Goal: Task Accomplishment & Management: Complete application form

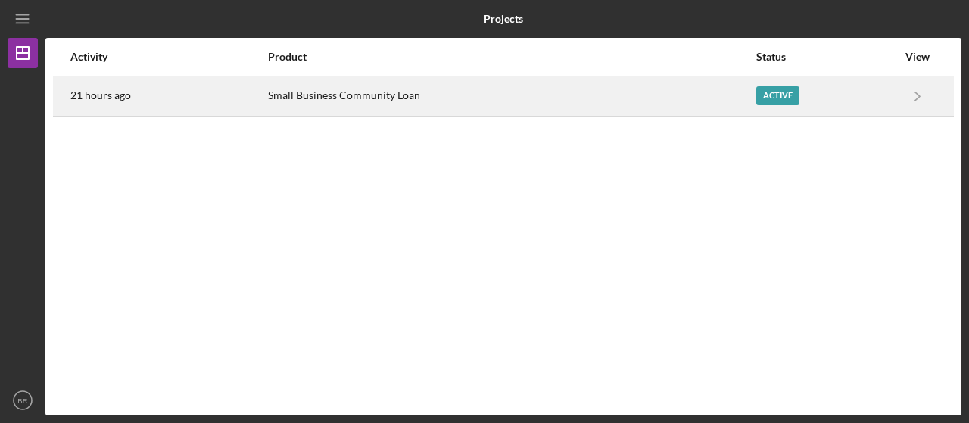
click at [182, 107] on div "21 hours ago" at bounding box center [168, 96] width 196 height 38
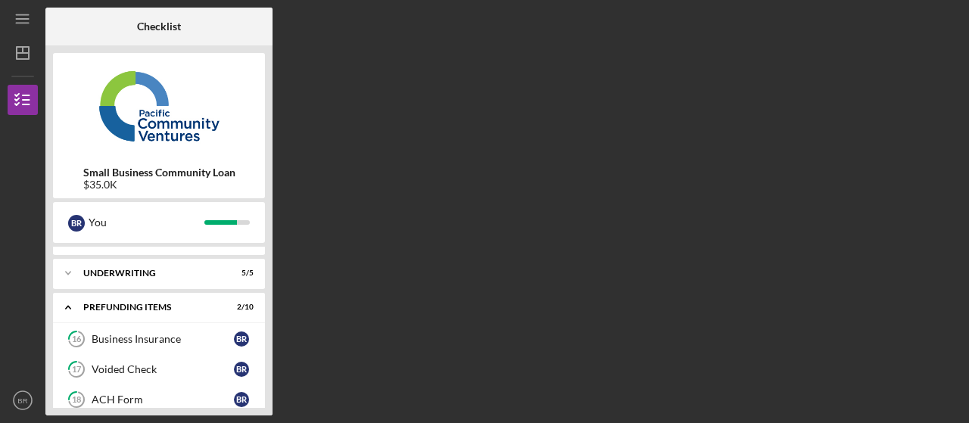
scroll to position [76, 0]
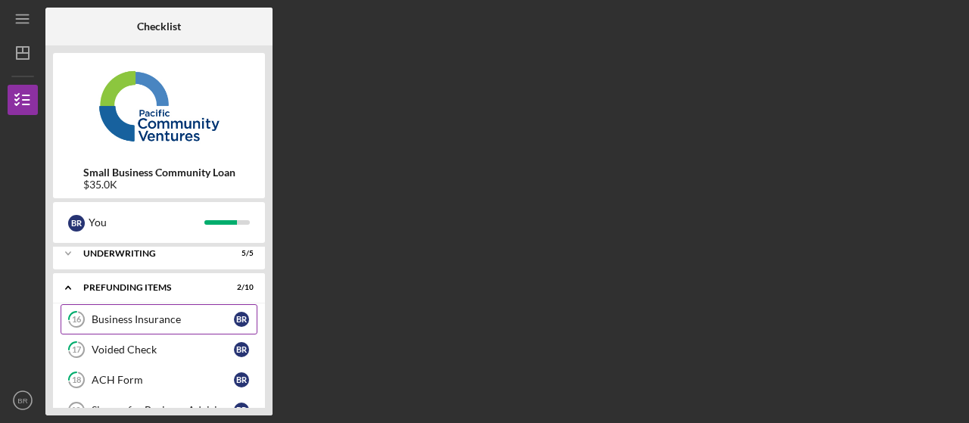
click at [115, 320] on div "Business Insurance" at bounding box center [163, 319] width 142 height 12
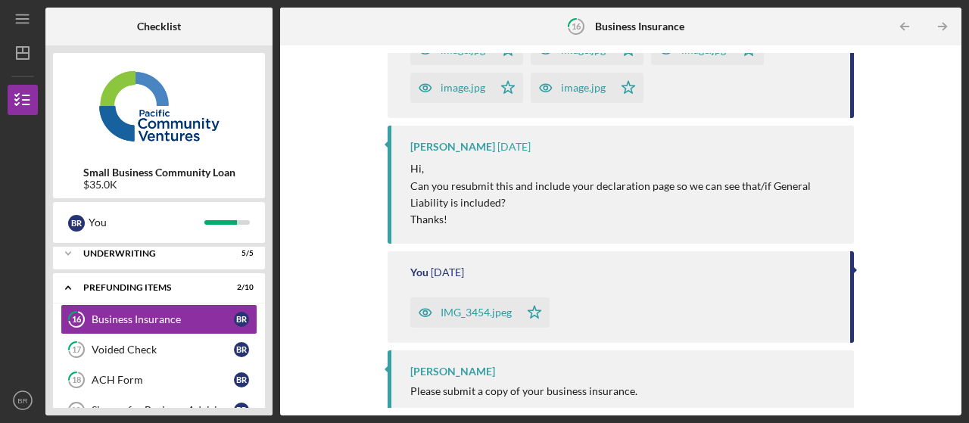
scroll to position [250, 0]
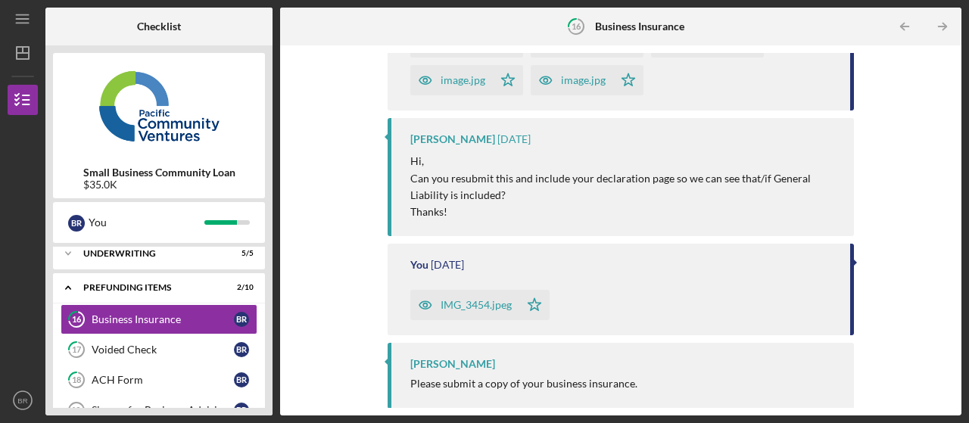
click at [479, 303] on div "IMG_3454.jpeg" at bounding box center [475, 305] width 71 height 12
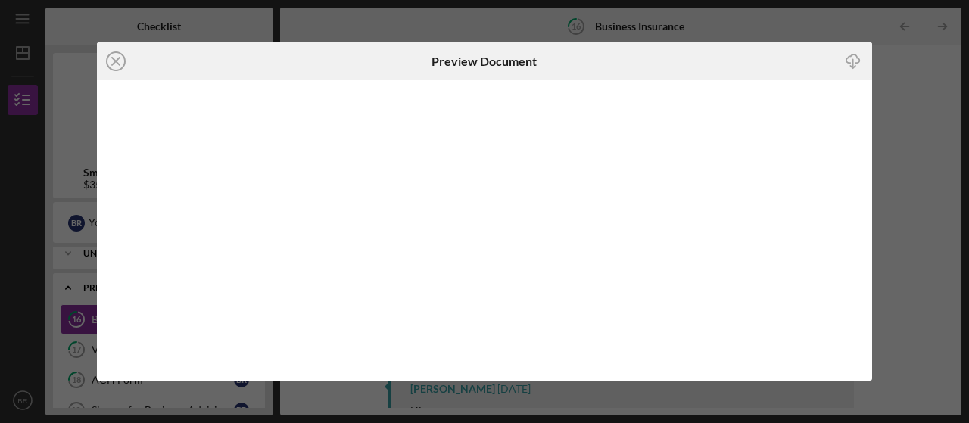
scroll to position [250, 0]
click at [473, 168] on img at bounding box center [484, 230] width 775 height 300
click at [112, 59] on icon "Icon/Close" at bounding box center [116, 61] width 38 height 38
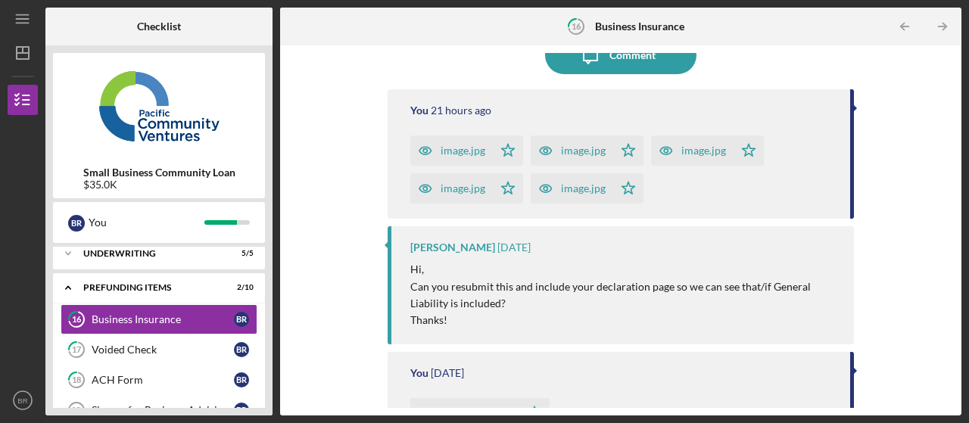
scroll to position [151, 0]
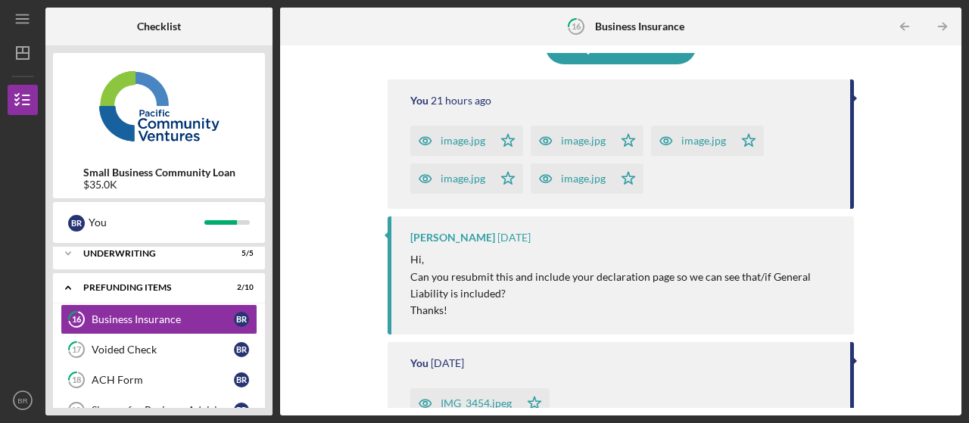
click at [458, 138] on div "image.jpg" at bounding box center [462, 141] width 45 height 12
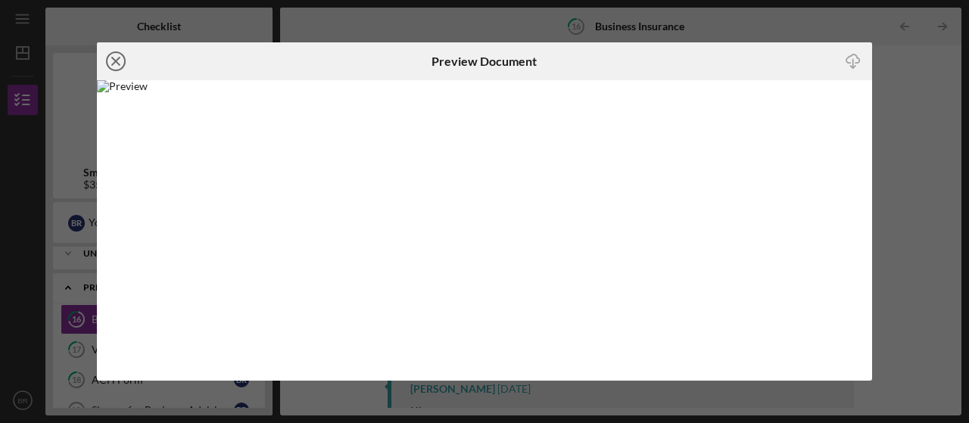
click at [114, 58] on icon "Icon/Close" at bounding box center [116, 61] width 38 height 38
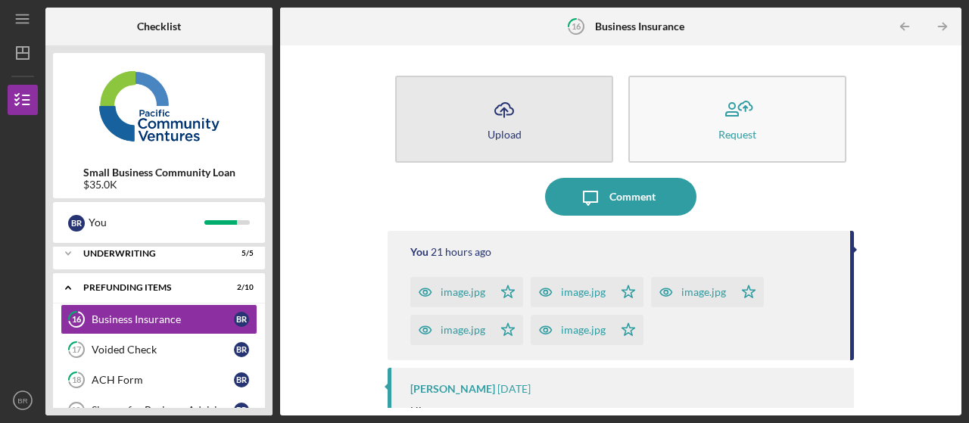
click at [504, 114] on icon "Icon/Upload" at bounding box center [504, 110] width 38 height 38
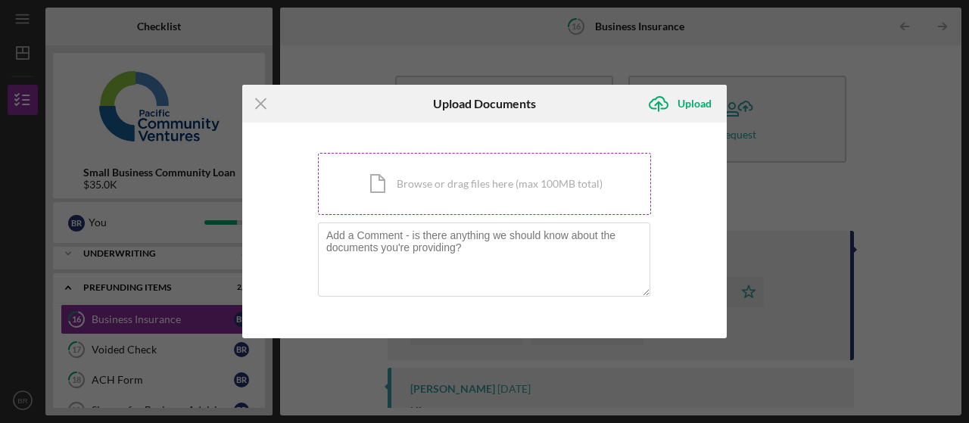
click at [457, 184] on div "Icon/Document Browse or drag files here (max 100MB total) Tap to choose files o…" at bounding box center [484, 184] width 333 height 62
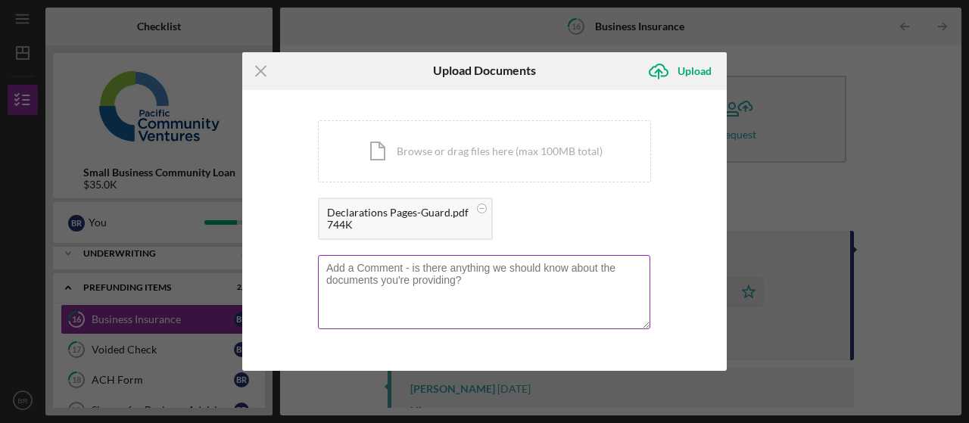
click at [423, 269] on textarea at bounding box center [484, 292] width 332 height 74
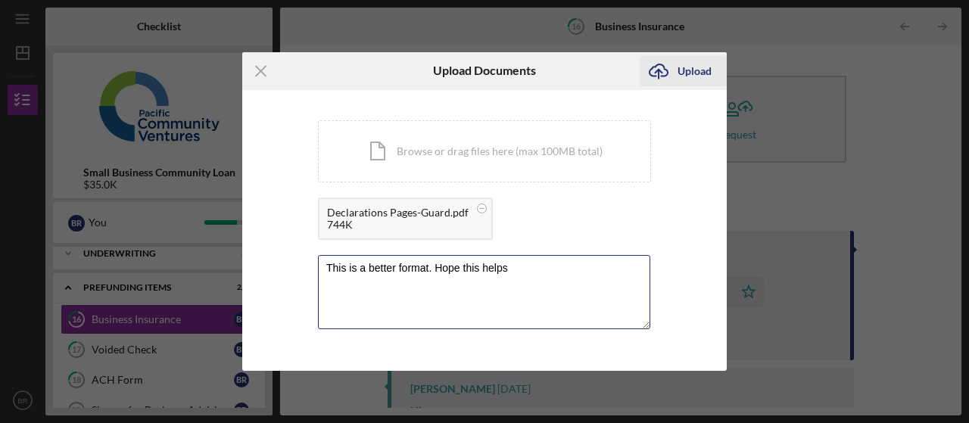
type textarea "This is a better format. Hope this helps"
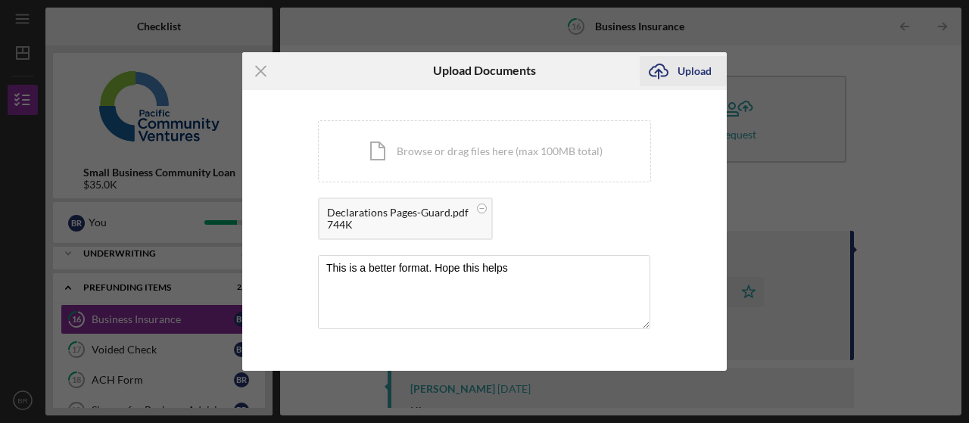
click at [689, 65] on div "Upload" at bounding box center [694, 71] width 34 height 30
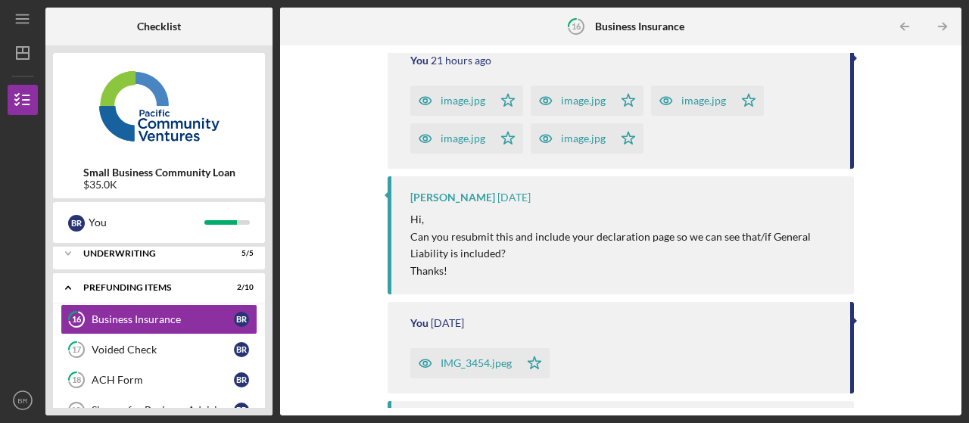
scroll to position [362, 0]
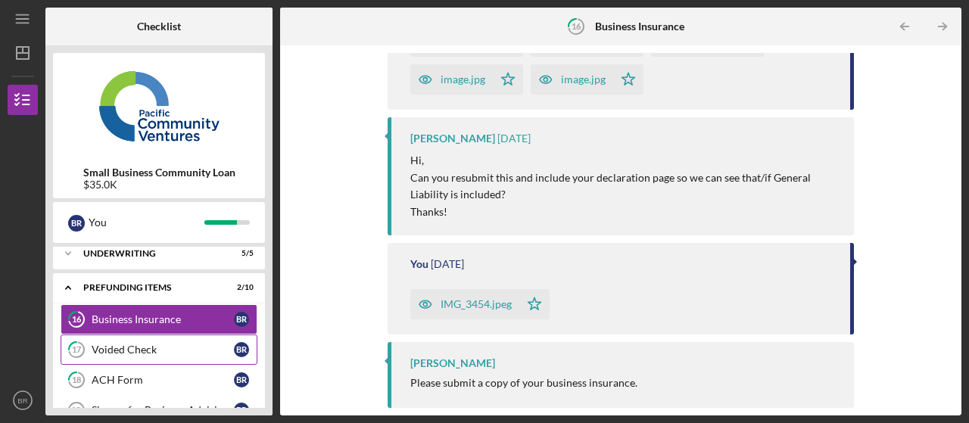
click at [136, 350] on div "Voided Check" at bounding box center [163, 350] width 142 height 12
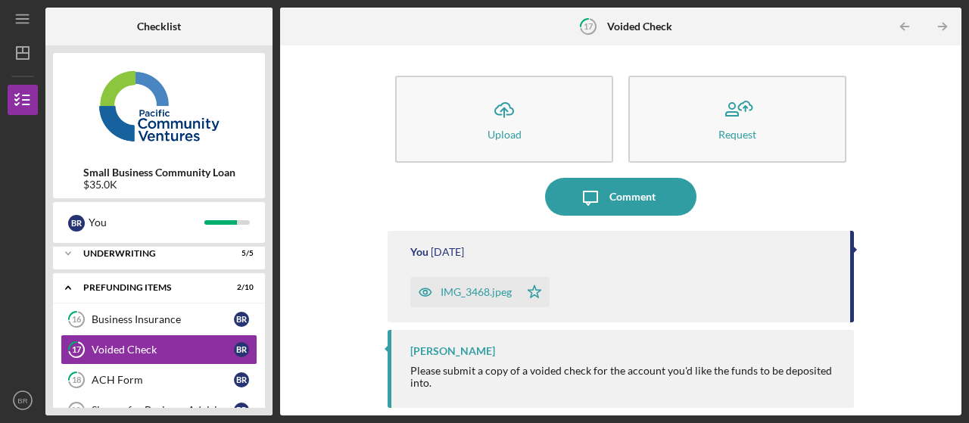
click at [466, 294] on div "IMG_3468.jpeg" at bounding box center [475, 292] width 71 height 12
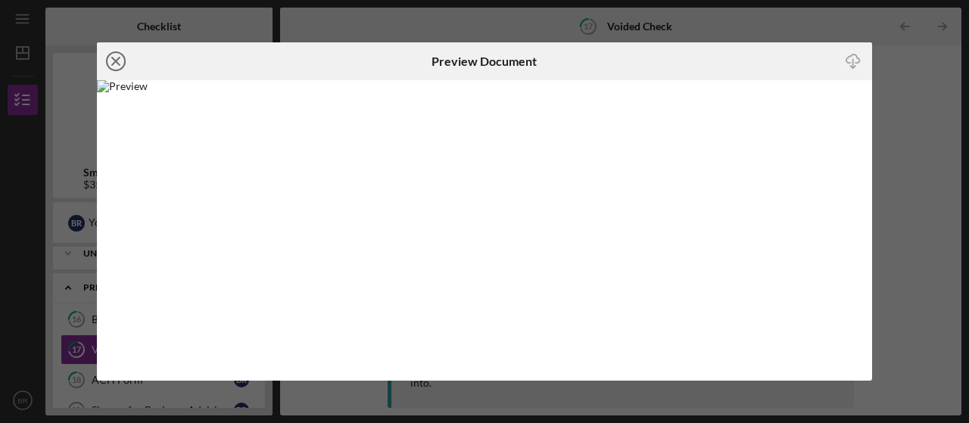
click at [115, 66] on icon "Icon/Close" at bounding box center [116, 61] width 38 height 38
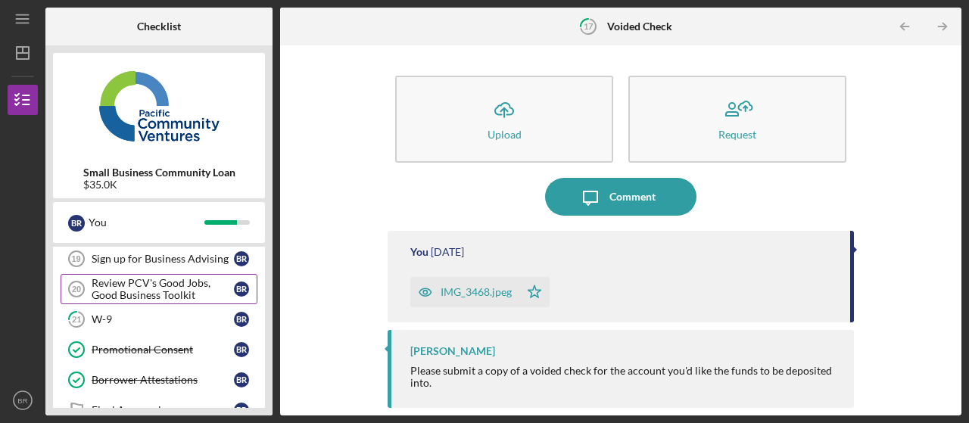
scroll to position [151, 0]
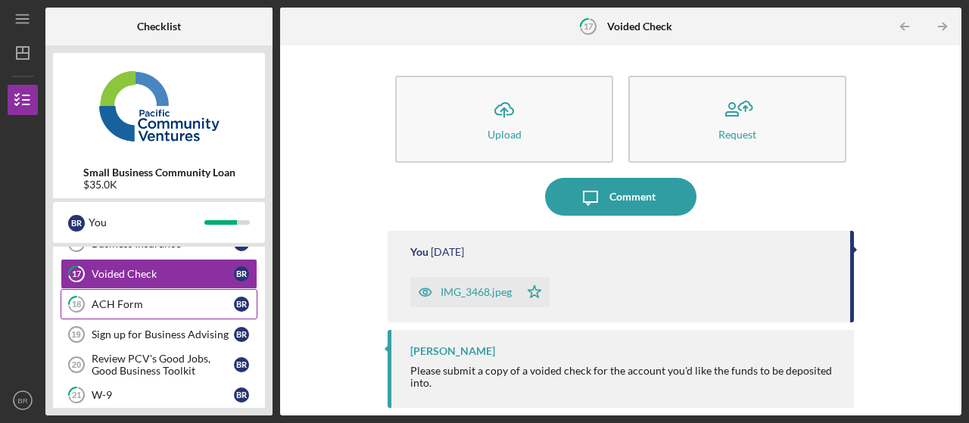
click at [127, 298] on div "ACH Form" at bounding box center [163, 304] width 142 height 12
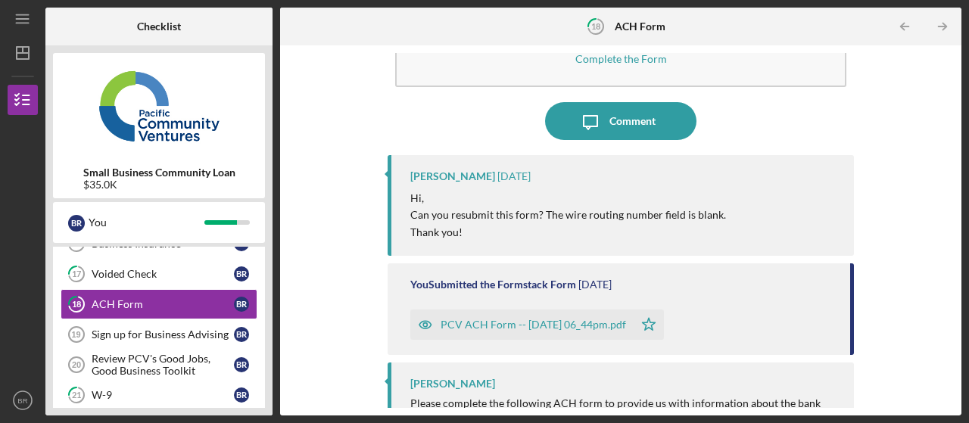
scroll to position [120, 0]
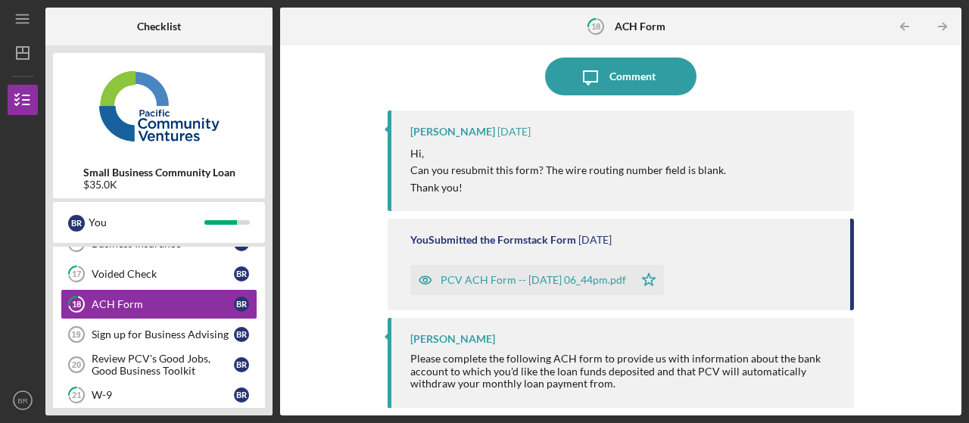
click at [547, 281] on div "PCV ACH Form -- [DATE] 06_44pm.pdf" at bounding box center [532, 280] width 185 height 12
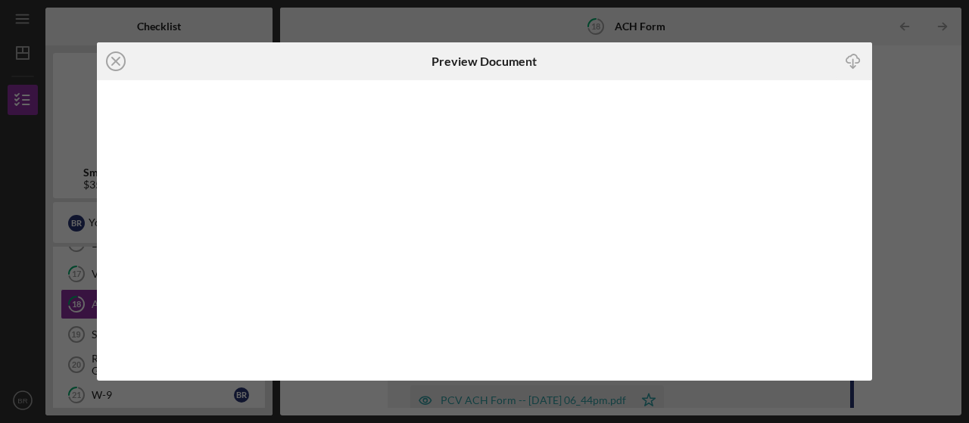
scroll to position [8, 0]
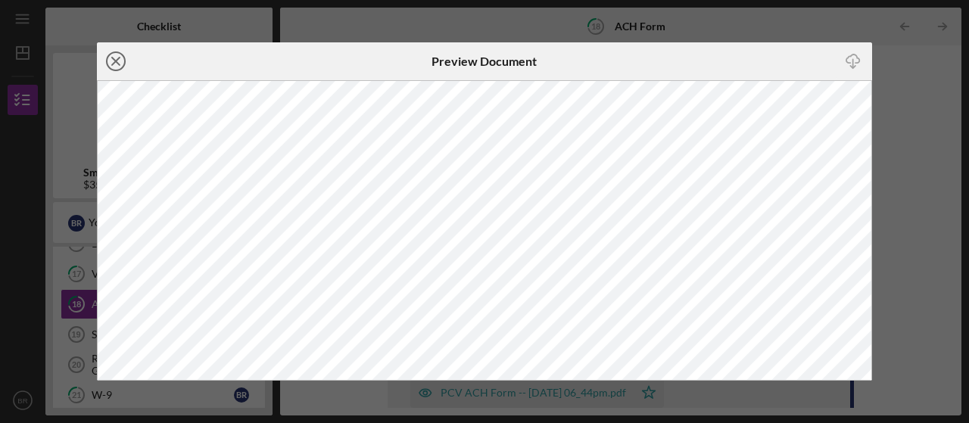
click at [109, 58] on icon "Icon/Close" at bounding box center [116, 61] width 38 height 38
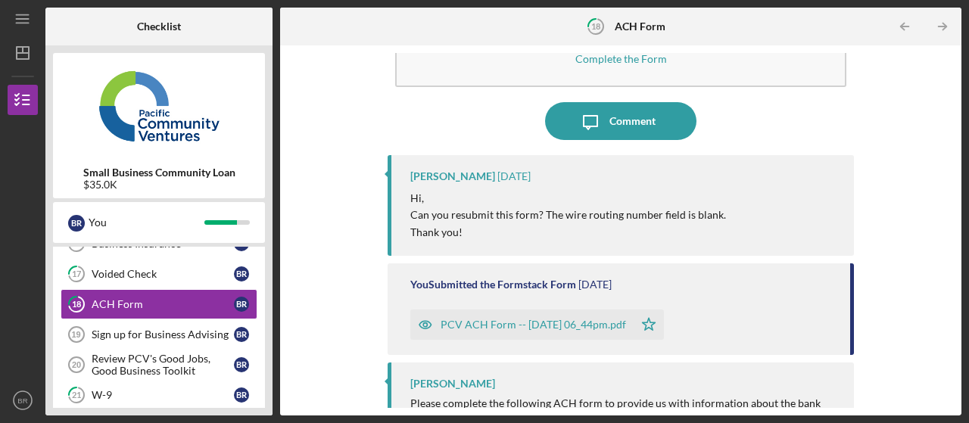
scroll to position [120, 0]
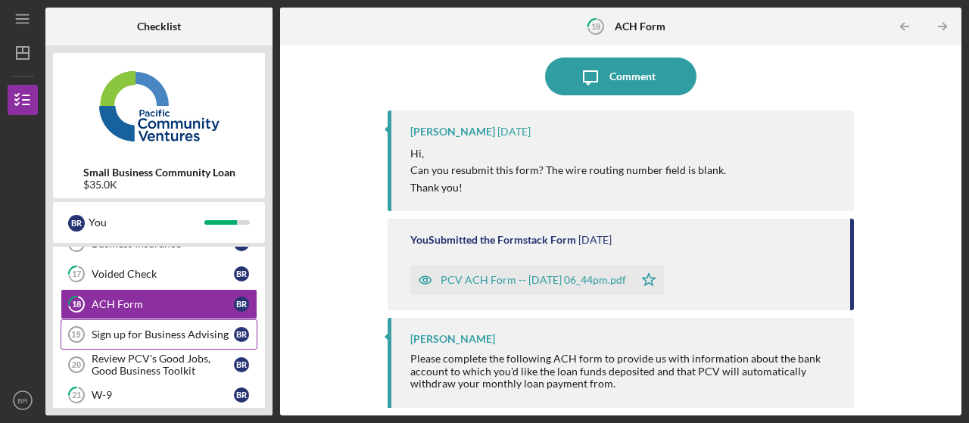
click at [113, 332] on div "Sign up for Business Advising" at bounding box center [163, 334] width 142 height 12
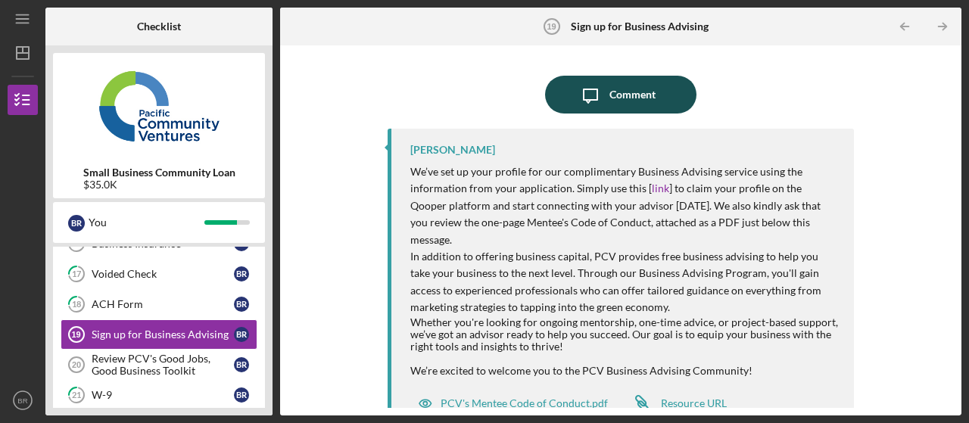
click at [621, 87] on div "Comment" at bounding box center [632, 95] width 46 height 38
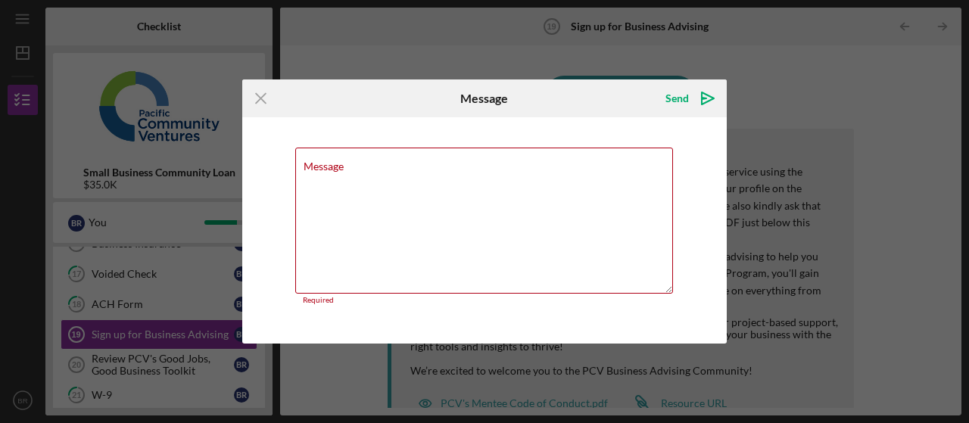
click at [257, 104] on icon "Icon/Menu Close" at bounding box center [261, 98] width 38 height 38
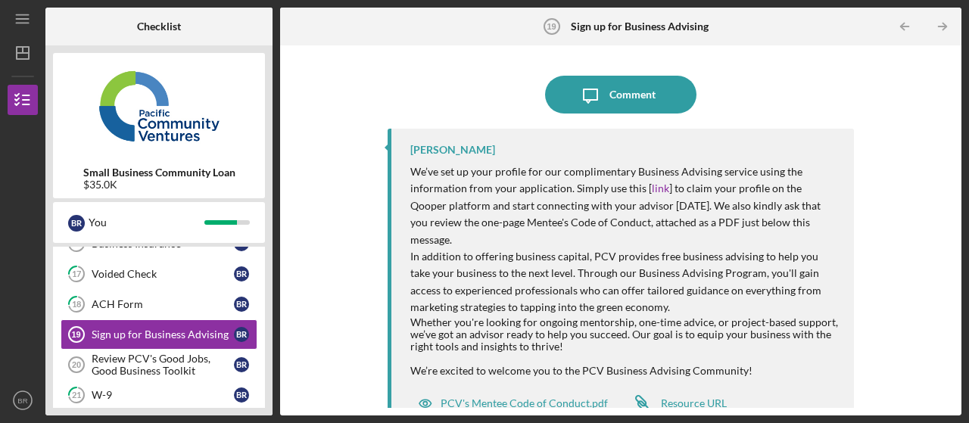
scroll to position [8, 0]
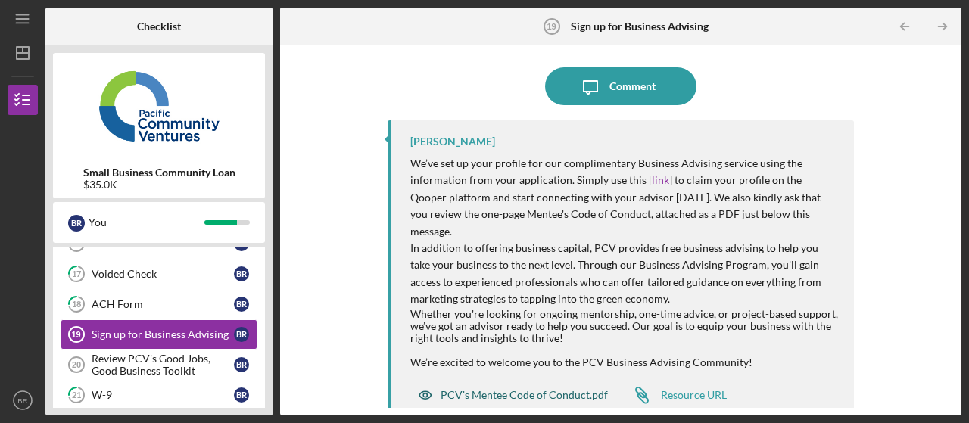
click at [496, 389] on div "PCV's Mentee Code of Conduct.pdf" at bounding box center [523, 395] width 167 height 12
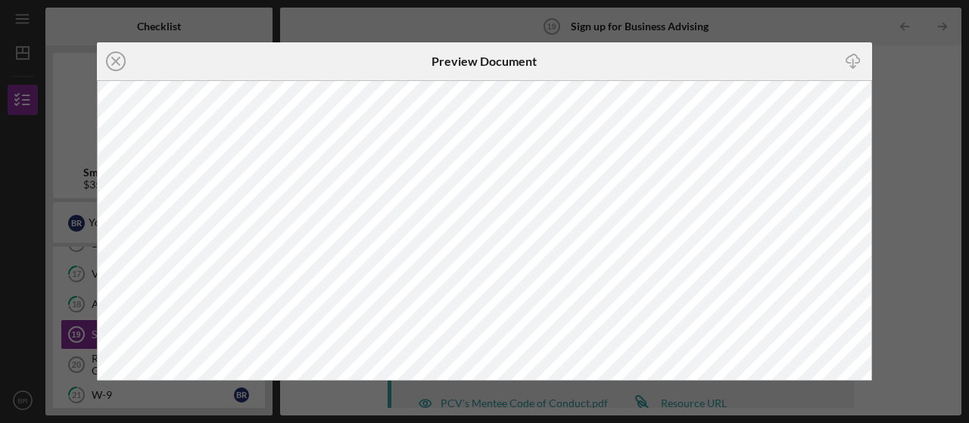
click at [120, 55] on icon "Icon/Close" at bounding box center [116, 61] width 38 height 38
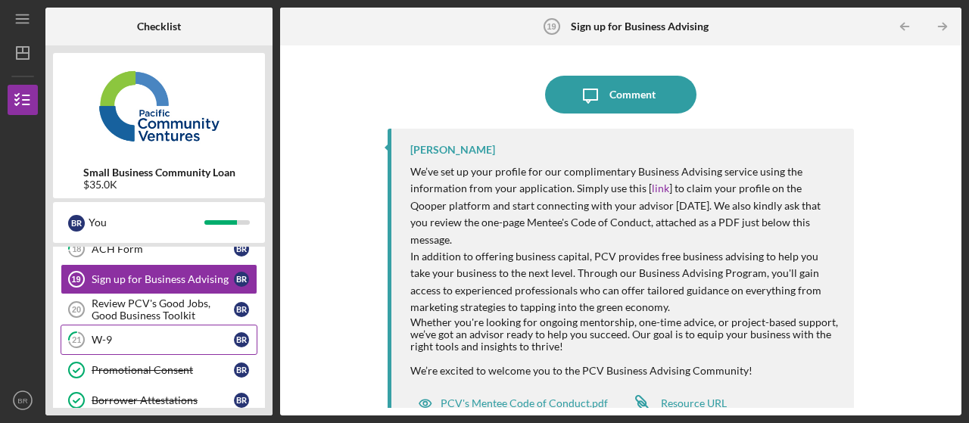
scroll to position [227, 0]
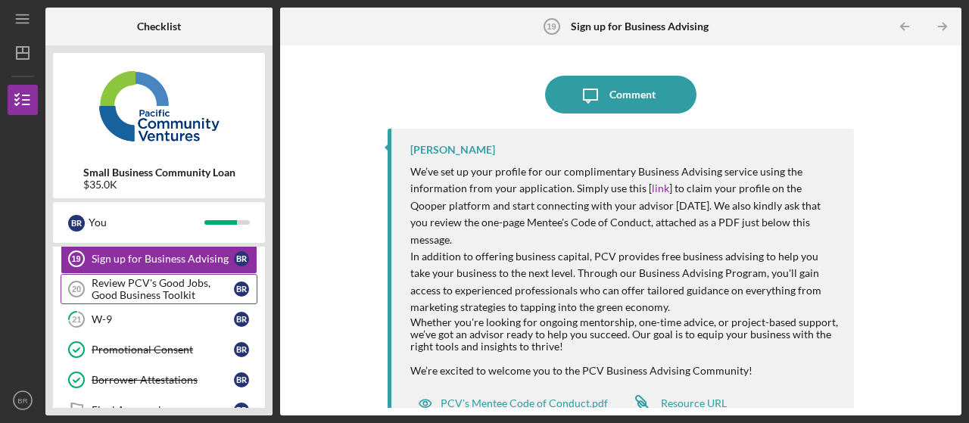
click at [125, 294] on div "Review PCV's Good Jobs, Good Business Toolkit" at bounding box center [163, 289] width 142 height 24
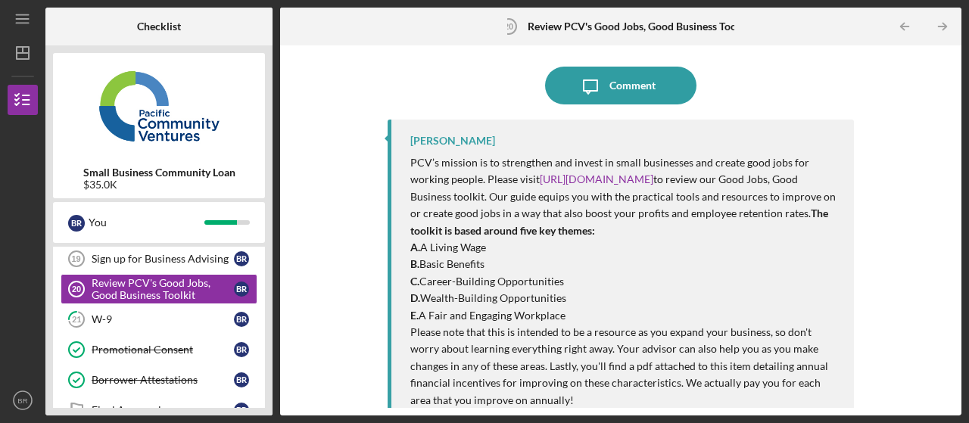
scroll to position [110, 0]
click at [606, 179] on link "[URL][DOMAIN_NAME]" at bounding box center [597, 180] width 114 height 13
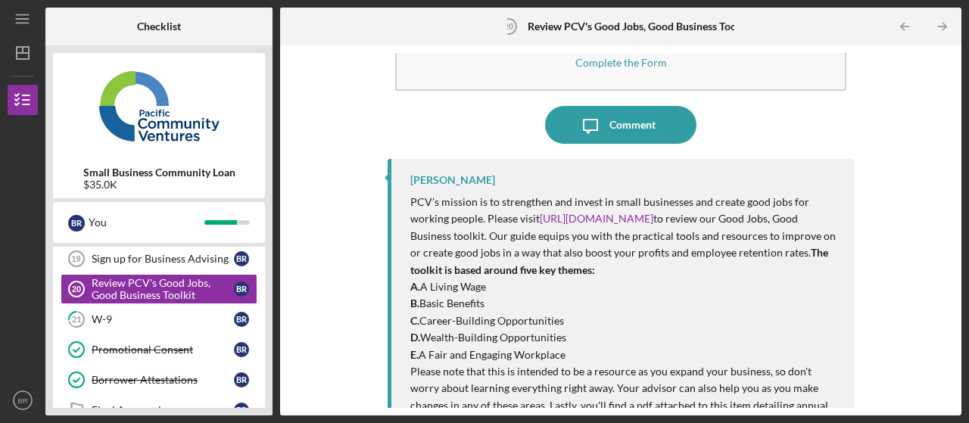
scroll to position [0, 0]
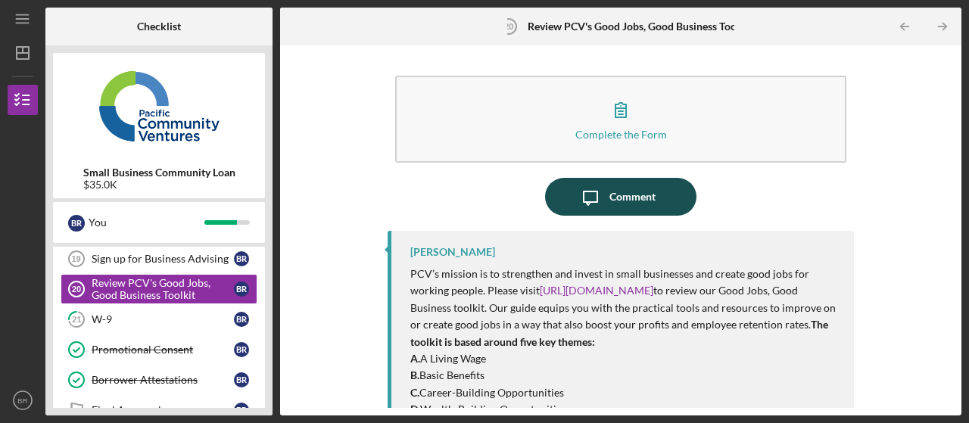
click at [620, 197] on div "Comment" at bounding box center [632, 197] width 46 height 38
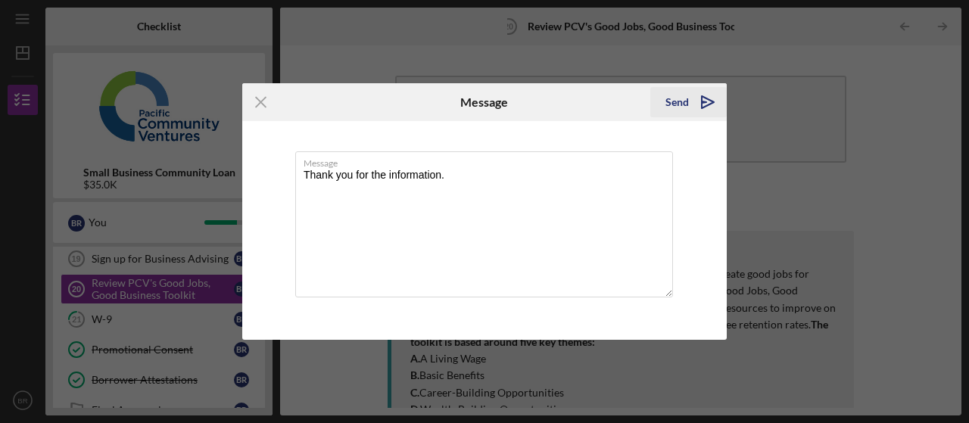
type textarea "Thank you for the information."
click at [686, 100] on div "Send" at bounding box center [676, 102] width 23 height 30
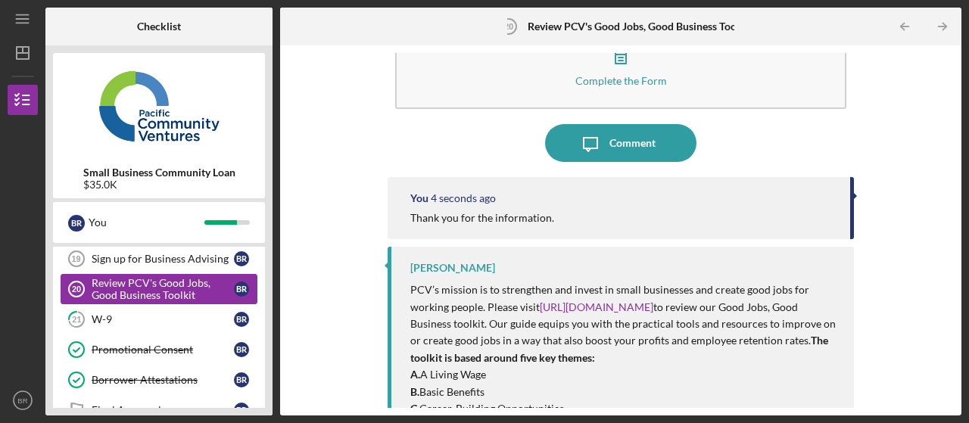
scroll to position [76, 0]
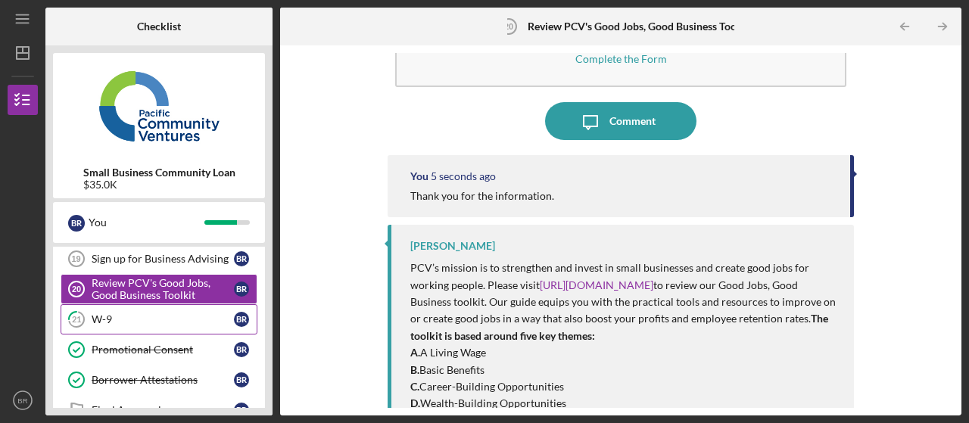
click at [114, 321] on div "W-9" at bounding box center [163, 319] width 142 height 12
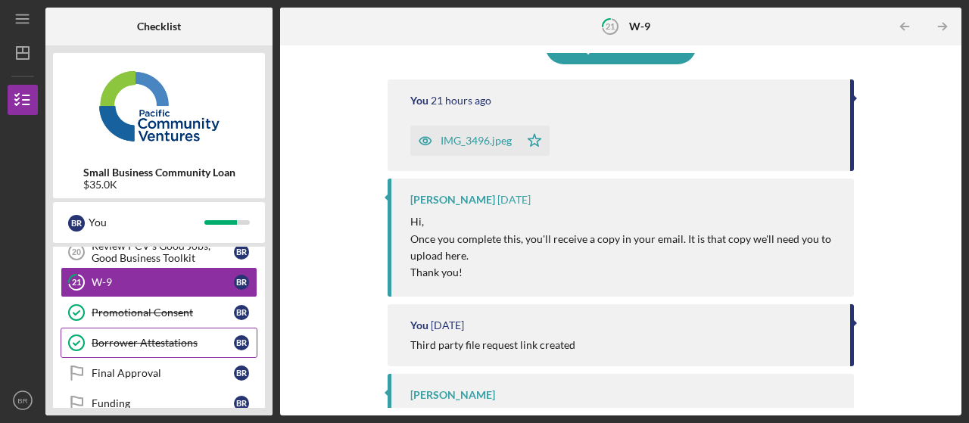
scroll to position [285, 0]
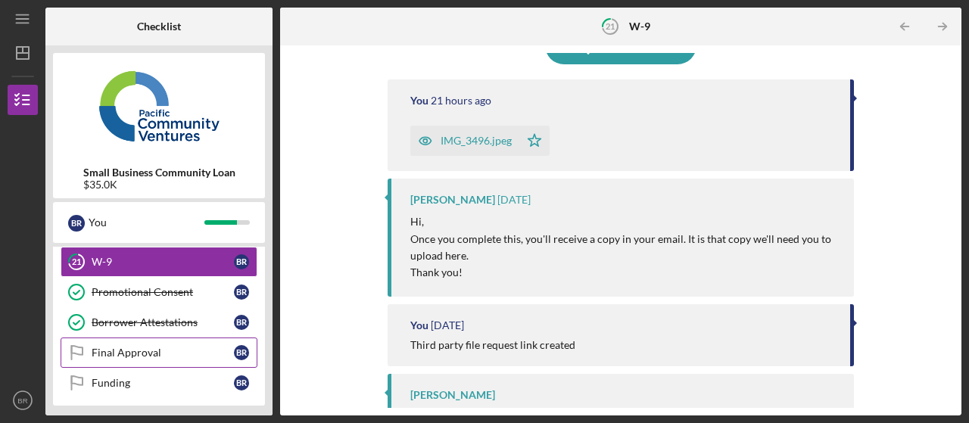
click at [134, 347] on div "Final Approval" at bounding box center [163, 353] width 142 height 12
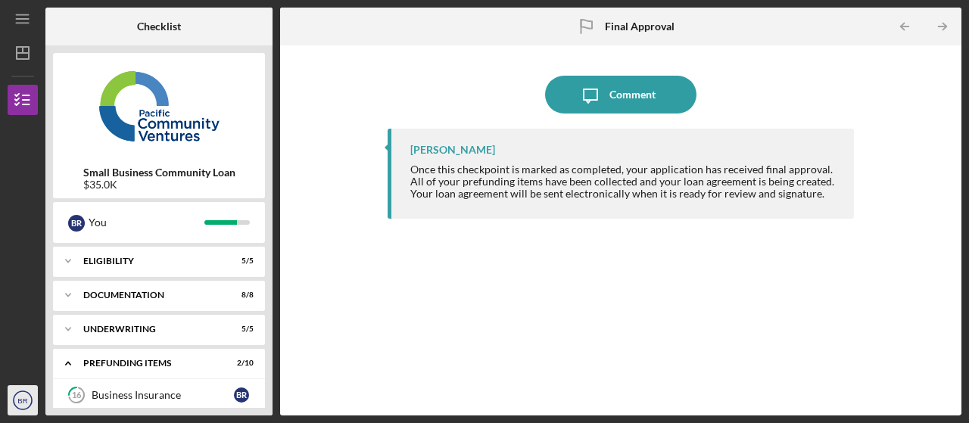
click at [27, 399] on text "BR" at bounding box center [22, 400] width 10 height 8
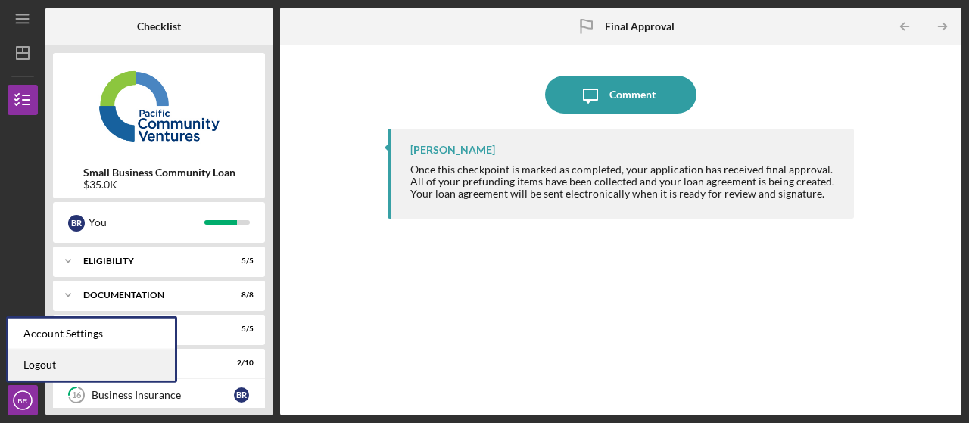
click at [51, 362] on link "Logout" at bounding box center [91, 365] width 166 height 31
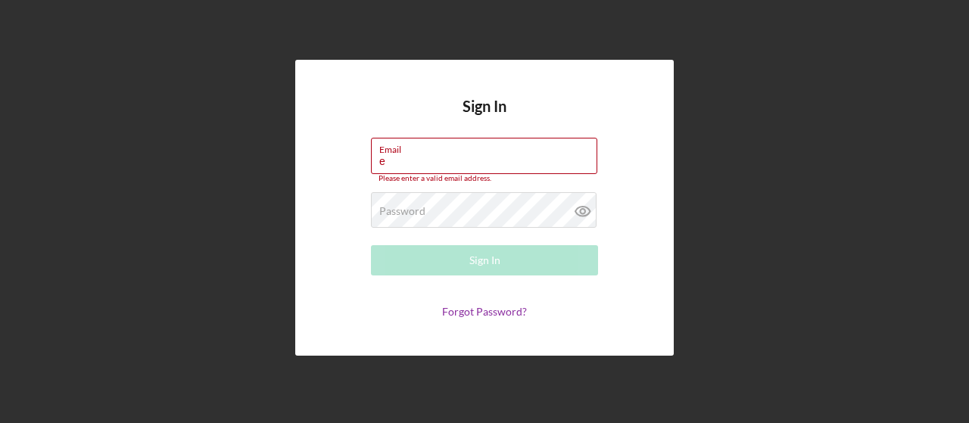
type input "[EMAIL_ADDRESS][DOMAIN_NAME]"
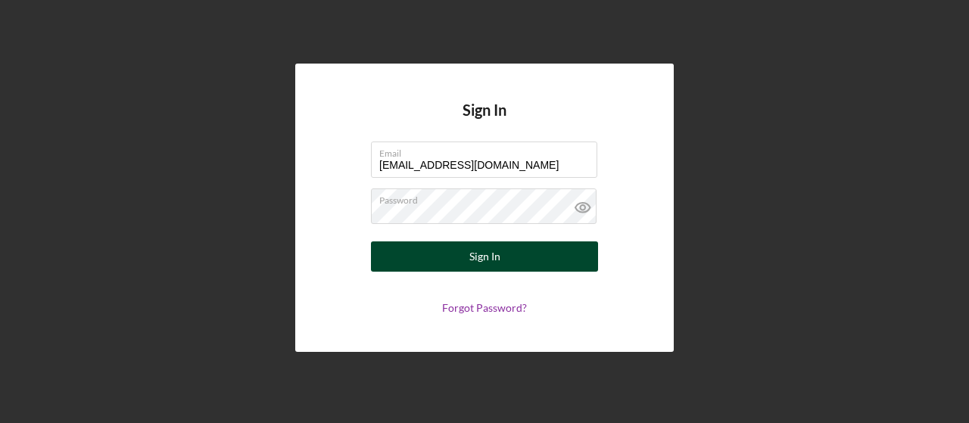
click at [483, 257] on div "Sign In" at bounding box center [484, 256] width 31 height 30
